Goal: Navigation & Orientation: Find specific page/section

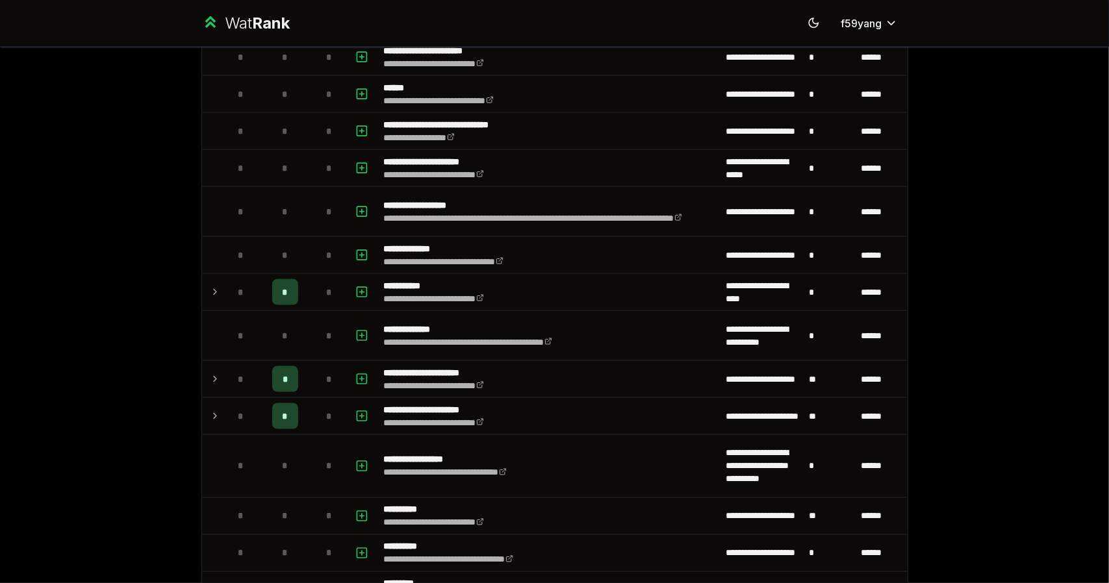
scroll to position [1358, 0]
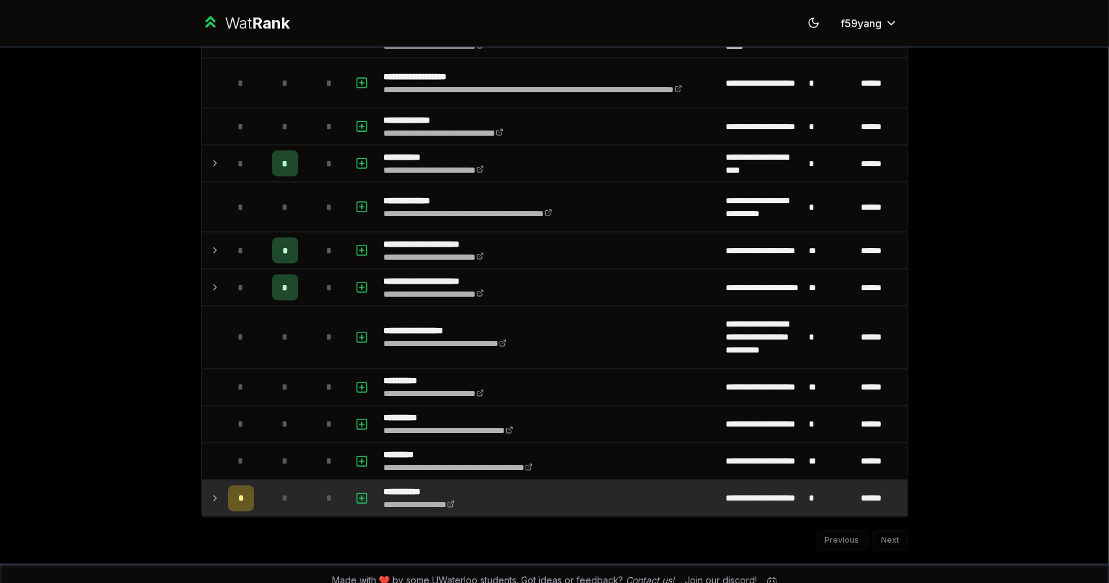
click at [203, 483] on td at bounding box center [212, 499] width 21 height 36
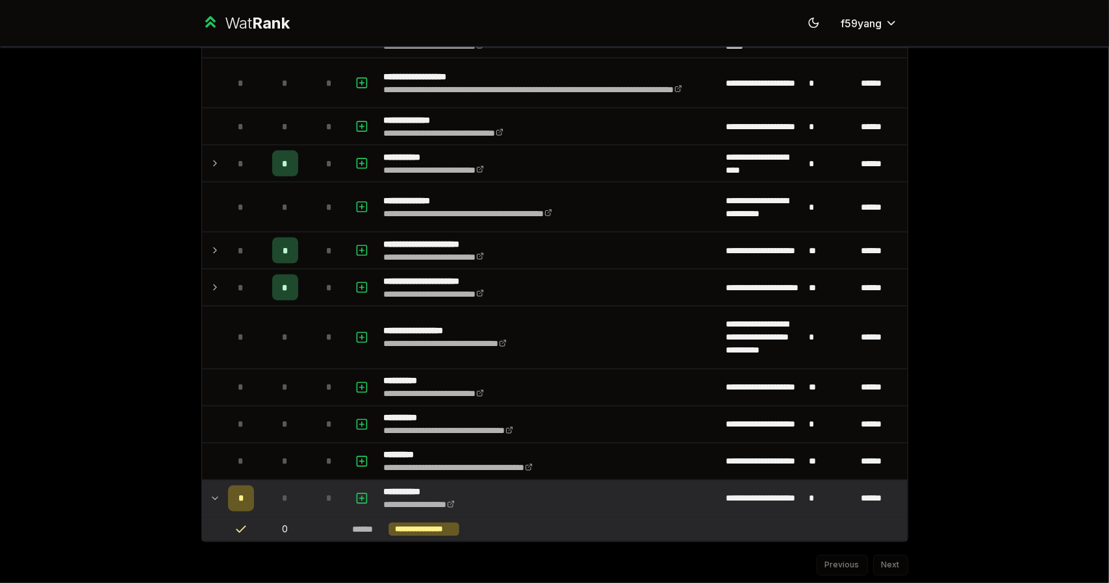
click at [203, 483] on td at bounding box center [212, 499] width 21 height 36
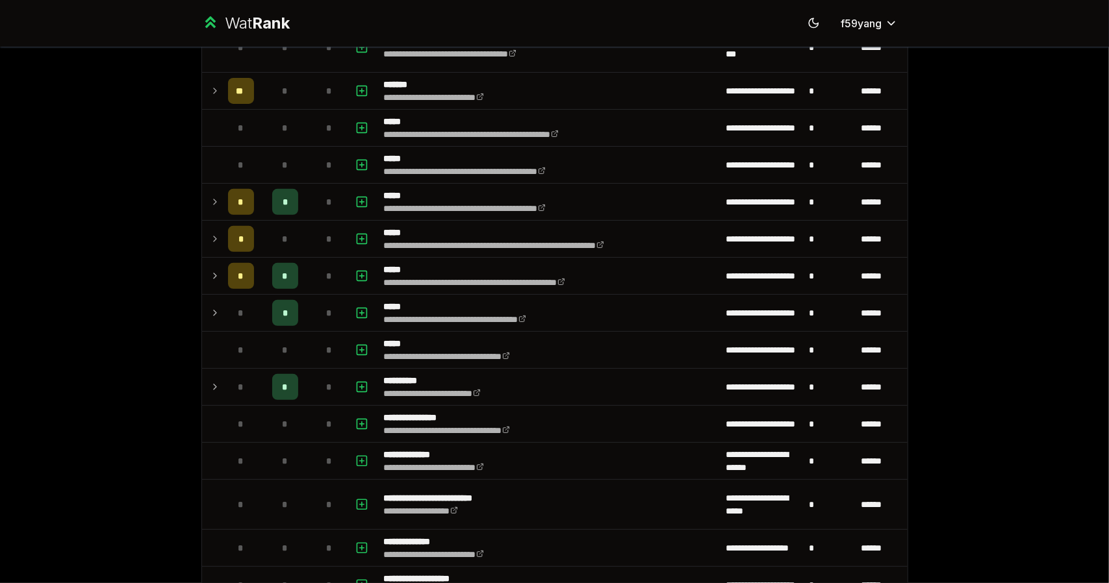
scroll to position [0, 0]
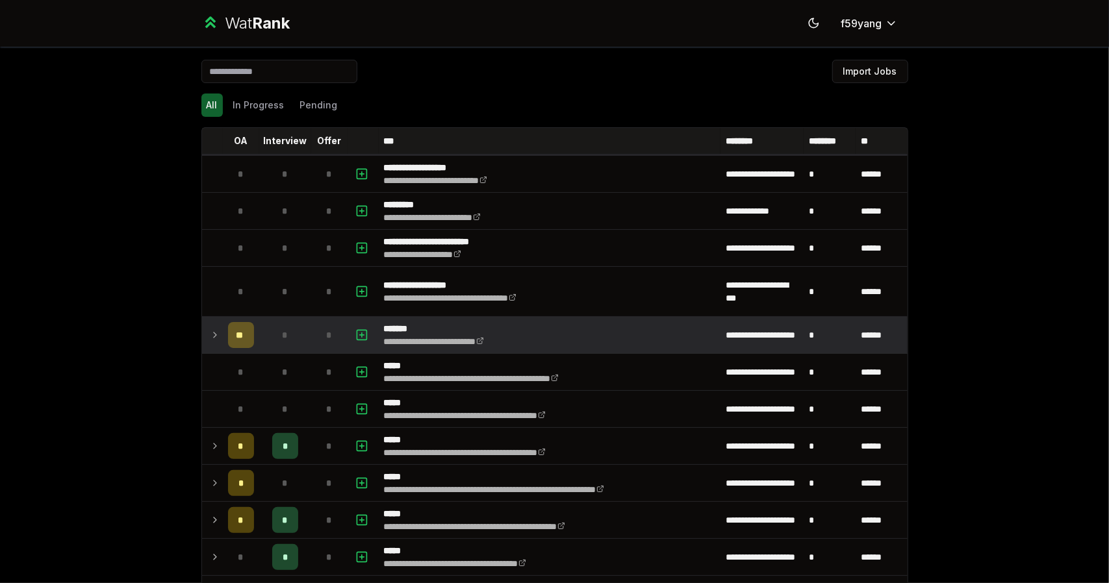
click at [210, 334] on icon at bounding box center [215, 335] width 10 height 16
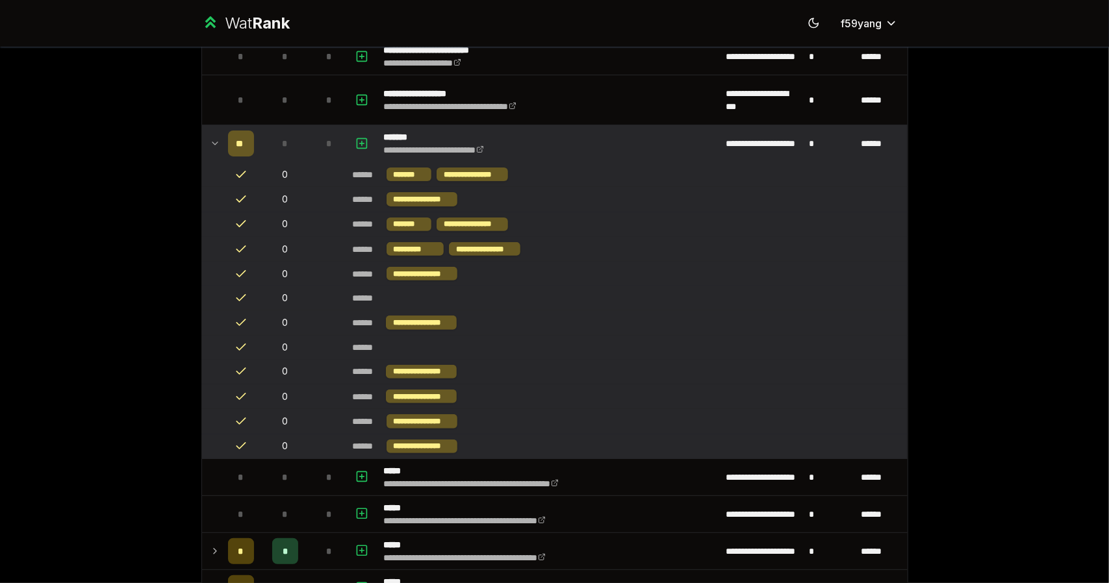
scroll to position [314, 0]
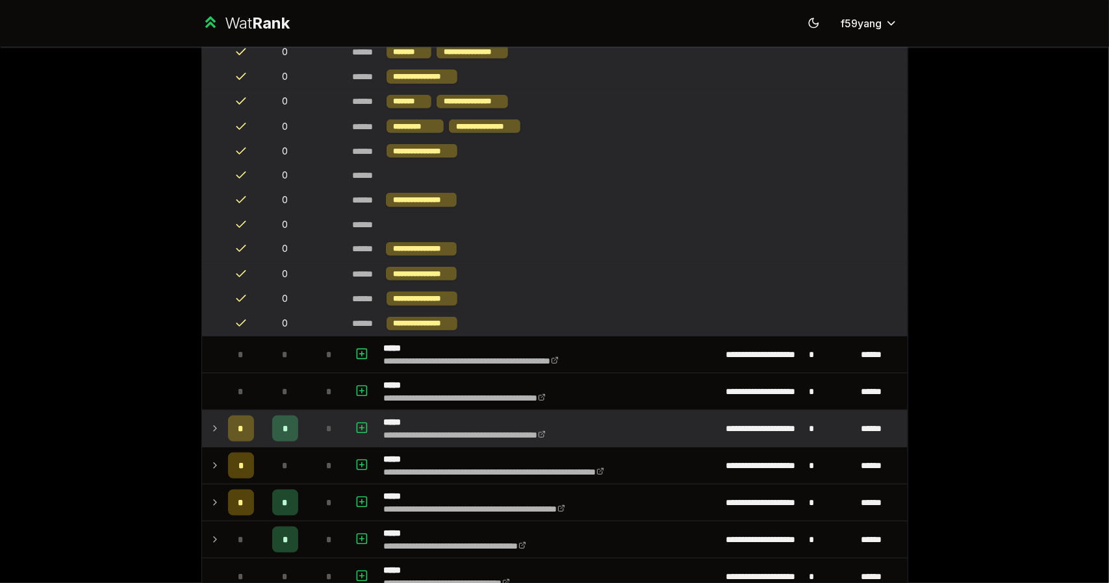
click at [210, 423] on icon at bounding box center [215, 429] width 10 height 16
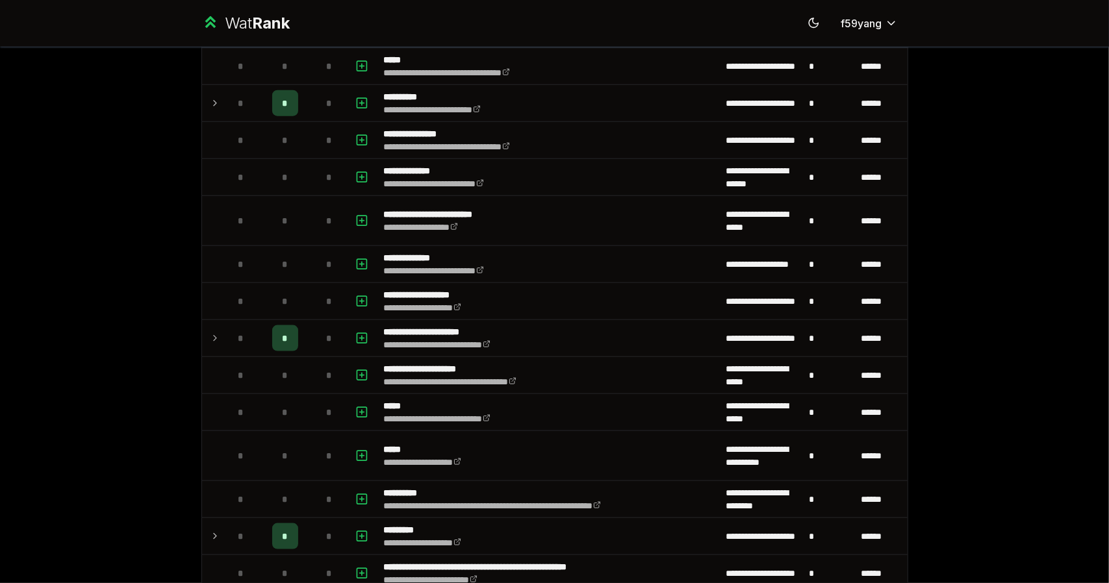
scroll to position [925, 0]
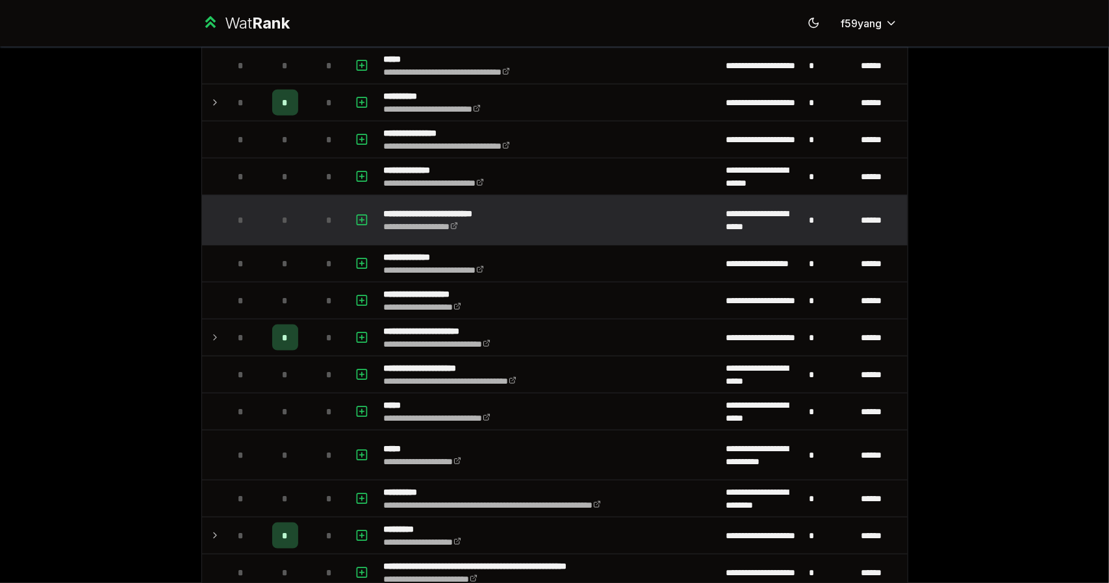
click at [615, 210] on td "**********" at bounding box center [550, 219] width 342 height 49
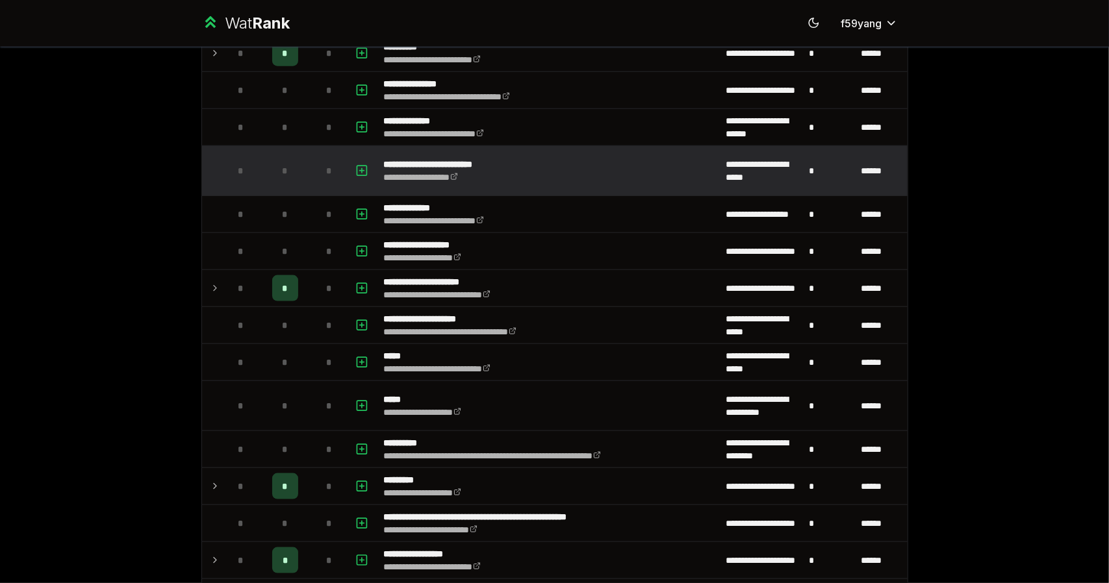
scroll to position [1045, 0]
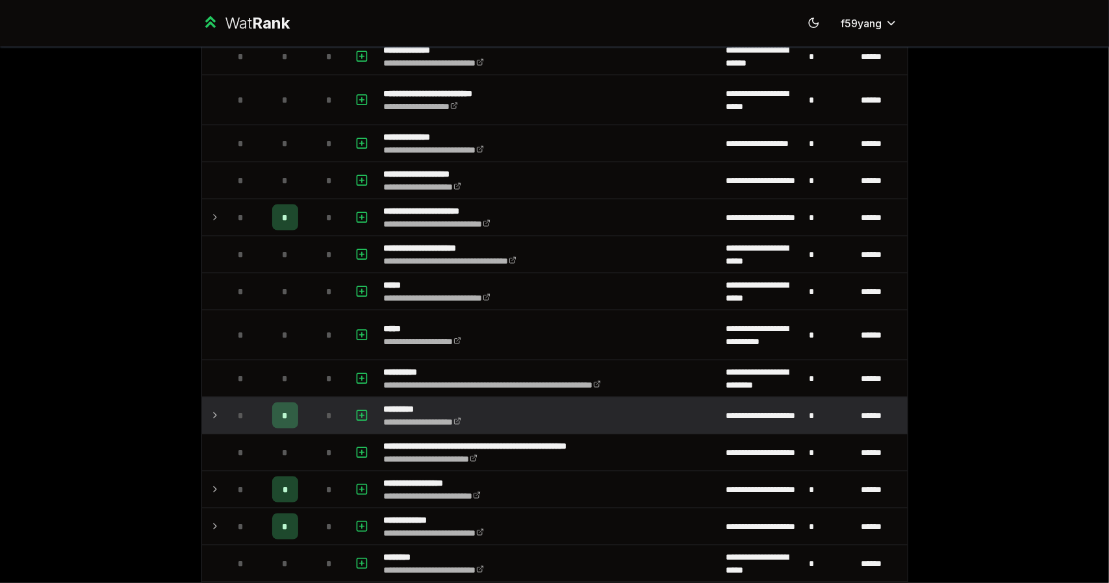
click at [214, 413] on icon at bounding box center [215, 415] width 3 height 5
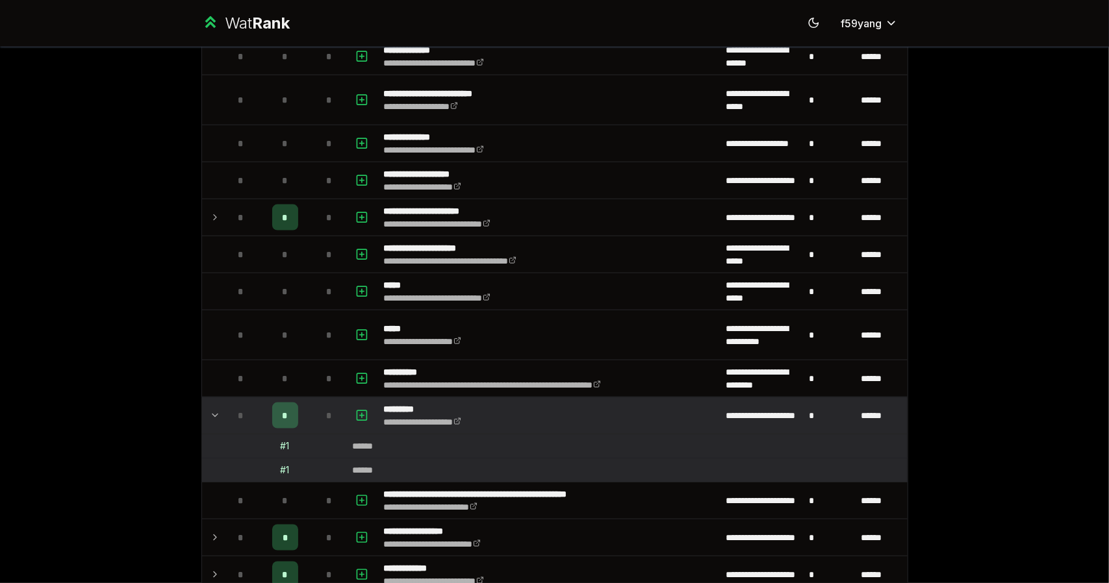
click at [210, 408] on icon at bounding box center [215, 416] width 10 height 16
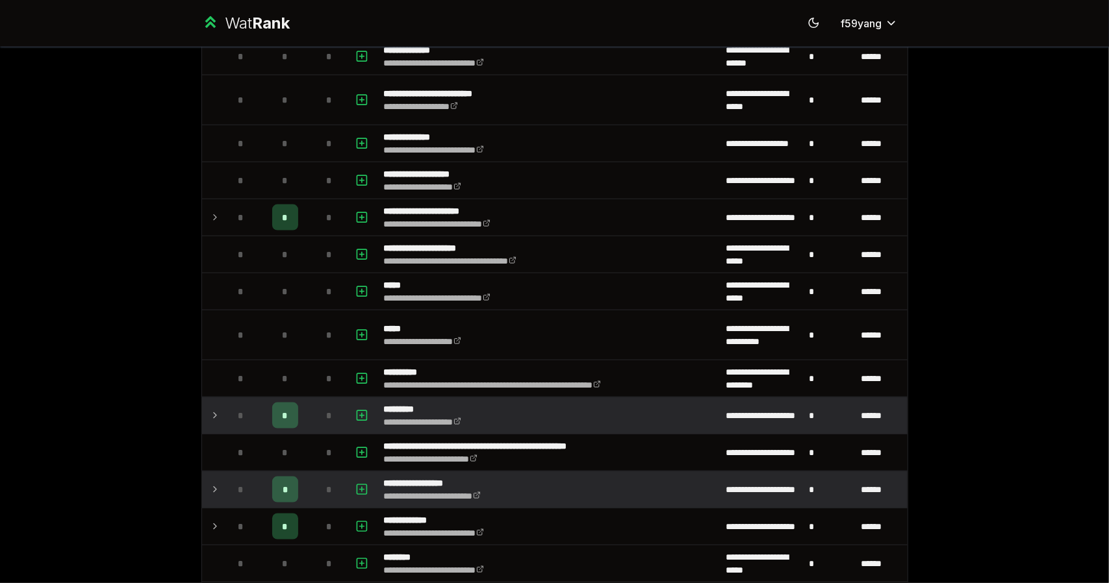
click at [210, 482] on icon at bounding box center [215, 490] width 10 height 16
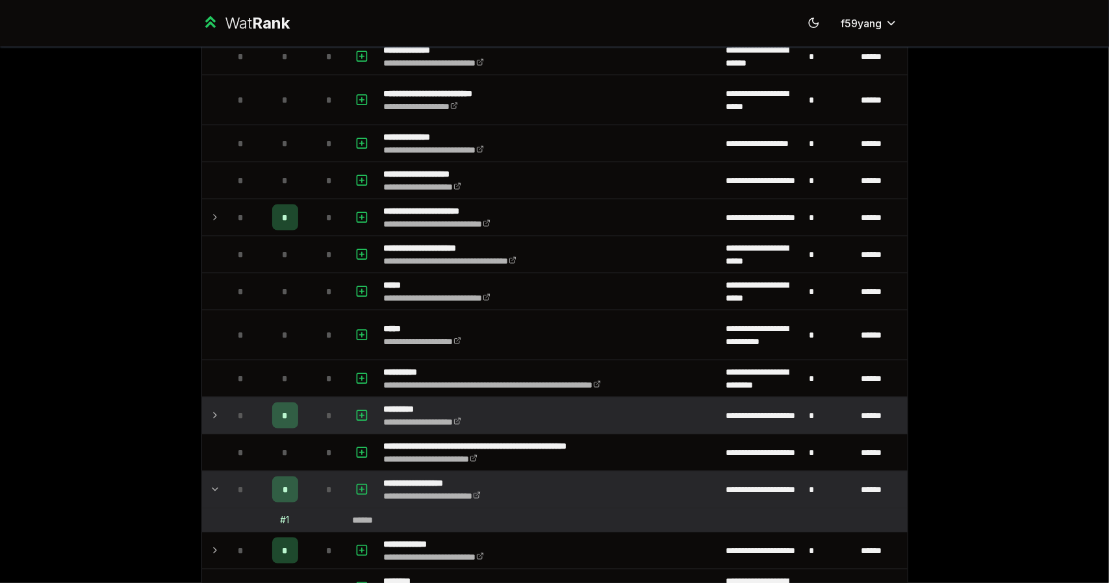
click at [210, 482] on icon at bounding box center [215, 490] width 10 height 16
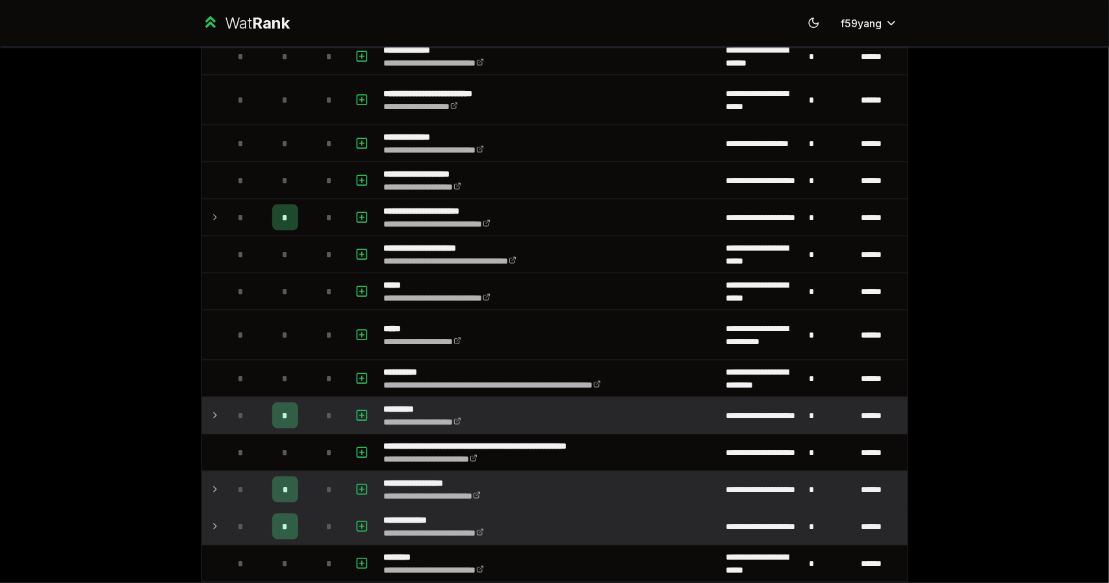
click at [213, 509] on td at bounding box center [212, 527] width 21 height 36
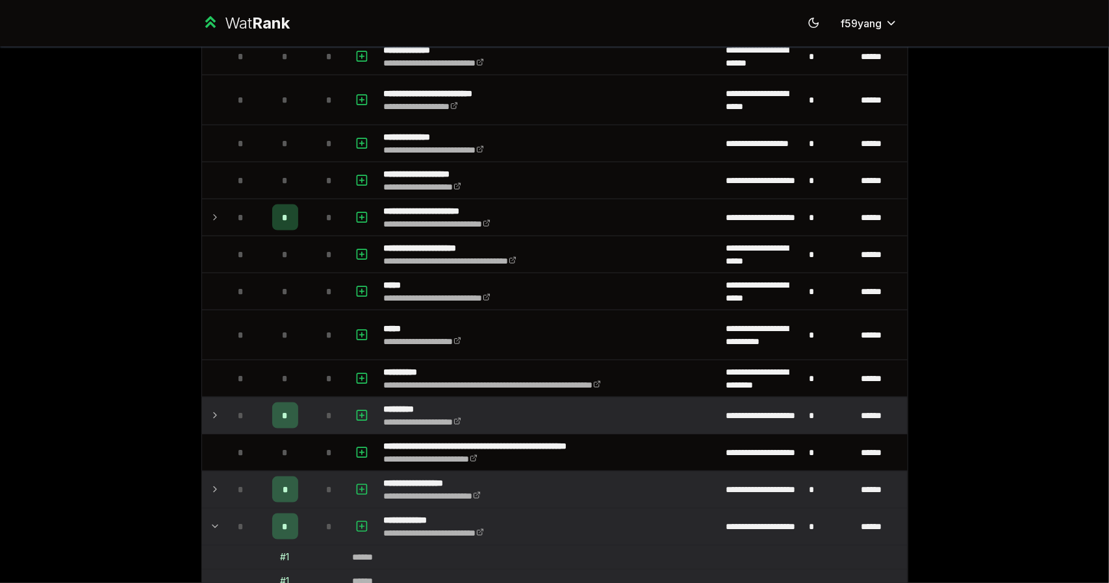
click at [213, 509] on td at bounding box center [212, 527] width 21 height 36
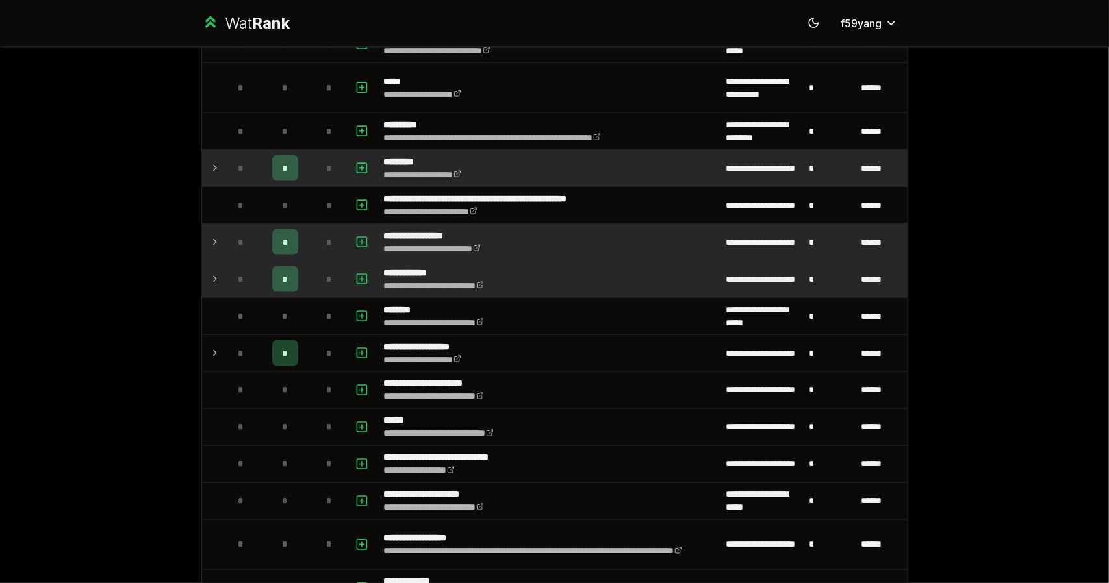
scroll to position [1292, 0]
click at [216, 266] on td at bounding box center [212, 280] width 21 height 36
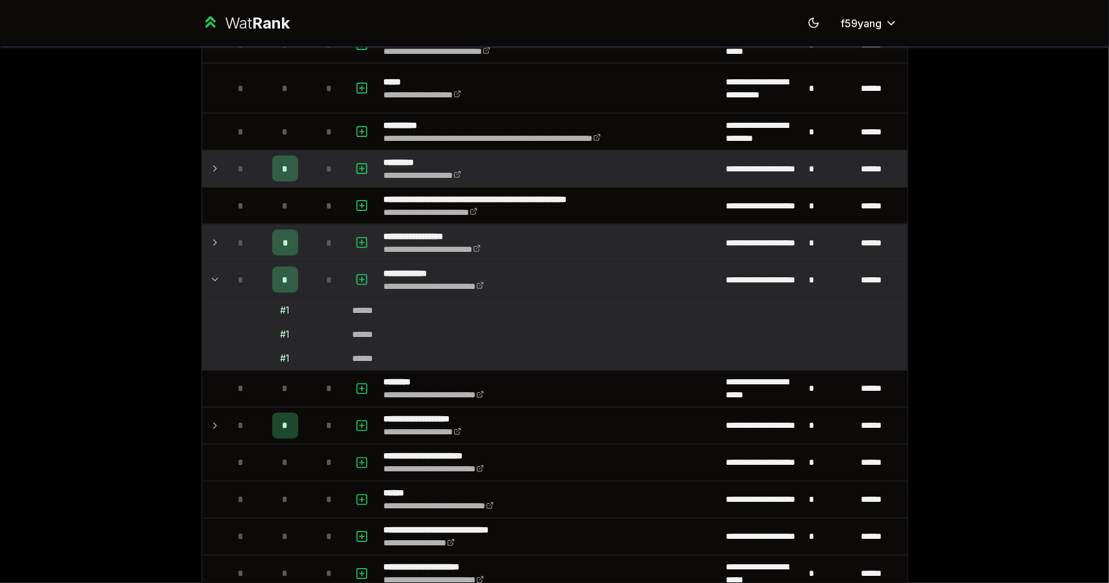
click at [216, 262] on td at bounding box center [212, 280] width 21 height 36
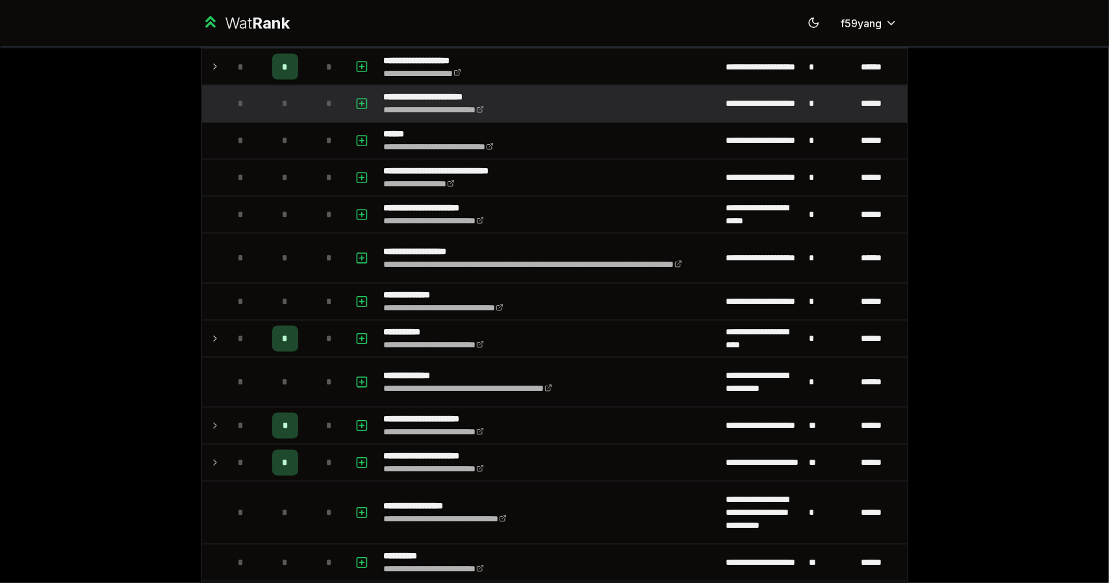
scroll to position [1686, 0]
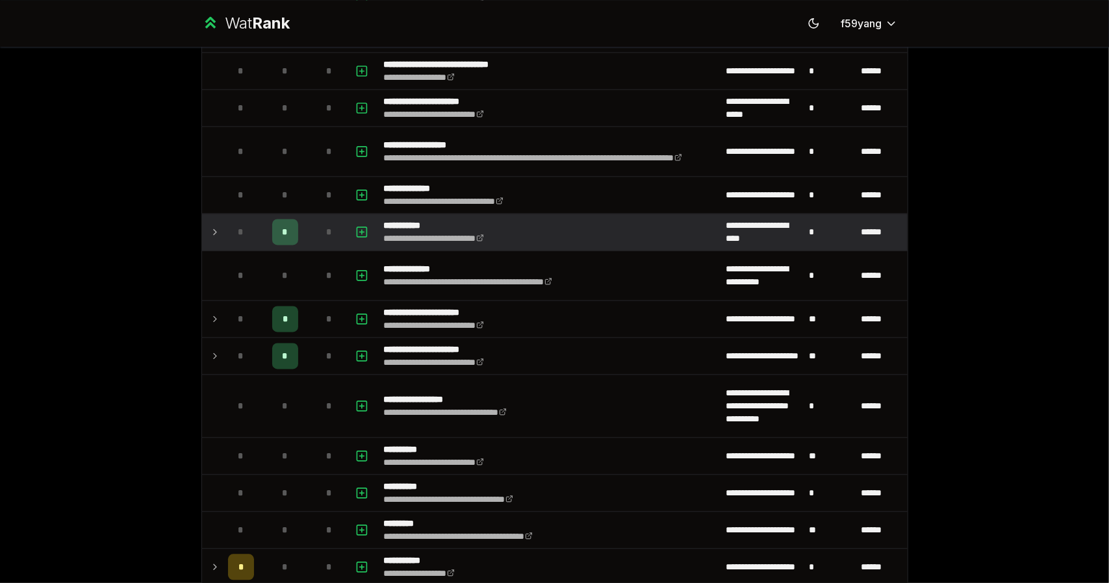
click at [210, 224] on icon at bounding box center [215, 232] width 10 height 16
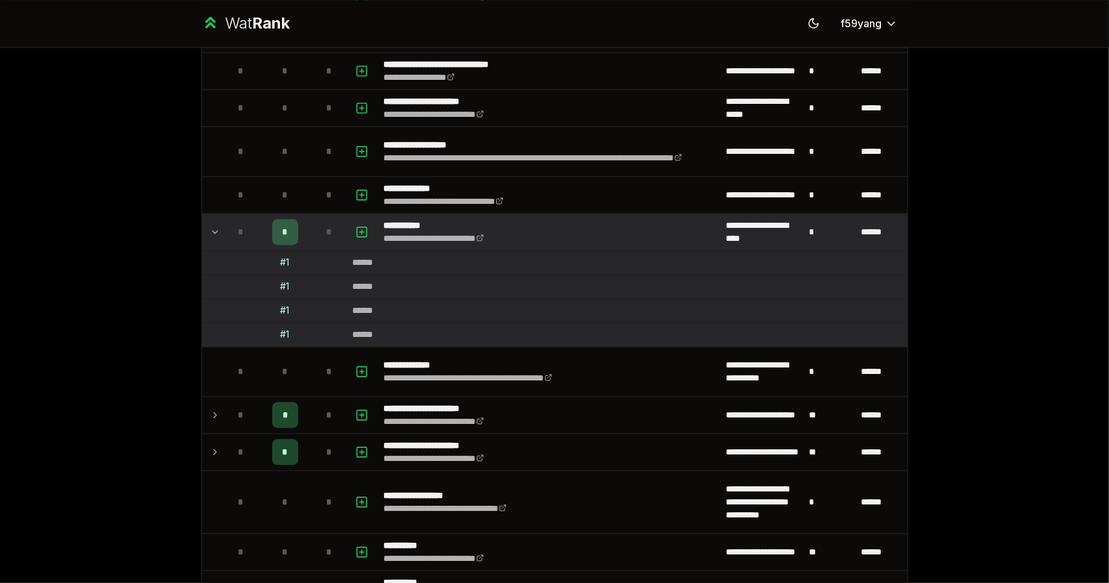
click at [210, 224] on icon at bounding box center [215, 232] width 10 height 16
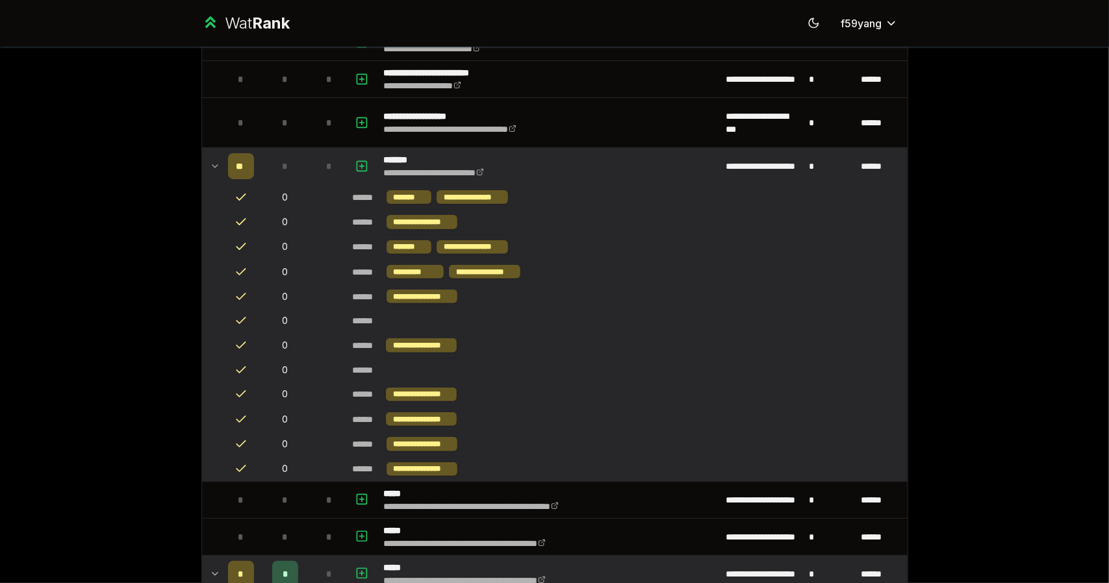
scroll to position [0, 0]
